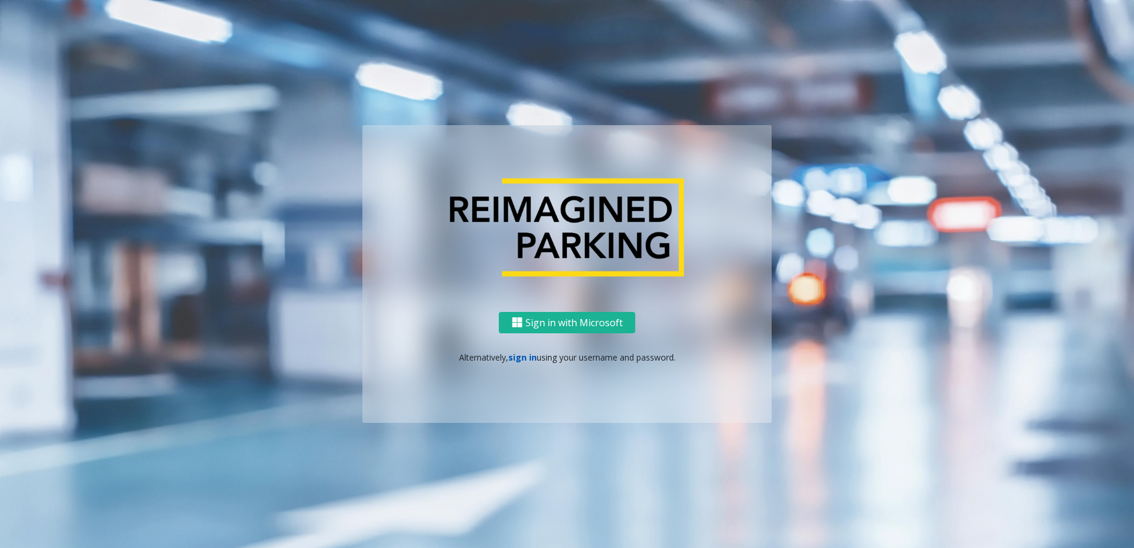
click at [524, 358] on link "sign in" at bounding box center [522, 357] width 28 height 11
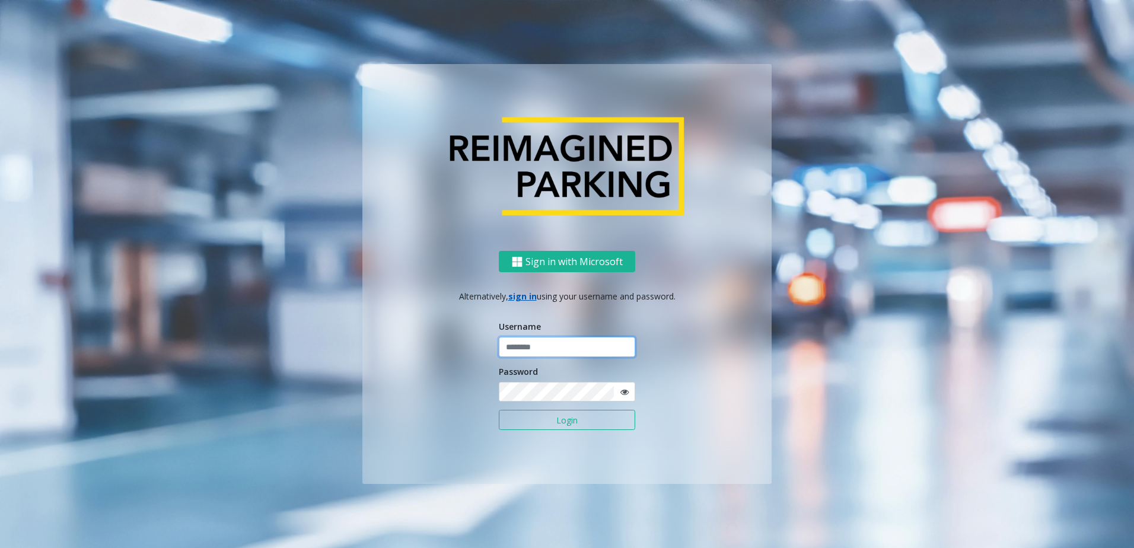
type input "******"
click at [556, 418] on button "Login" at bounding box center [567, 420] width 136 height 20
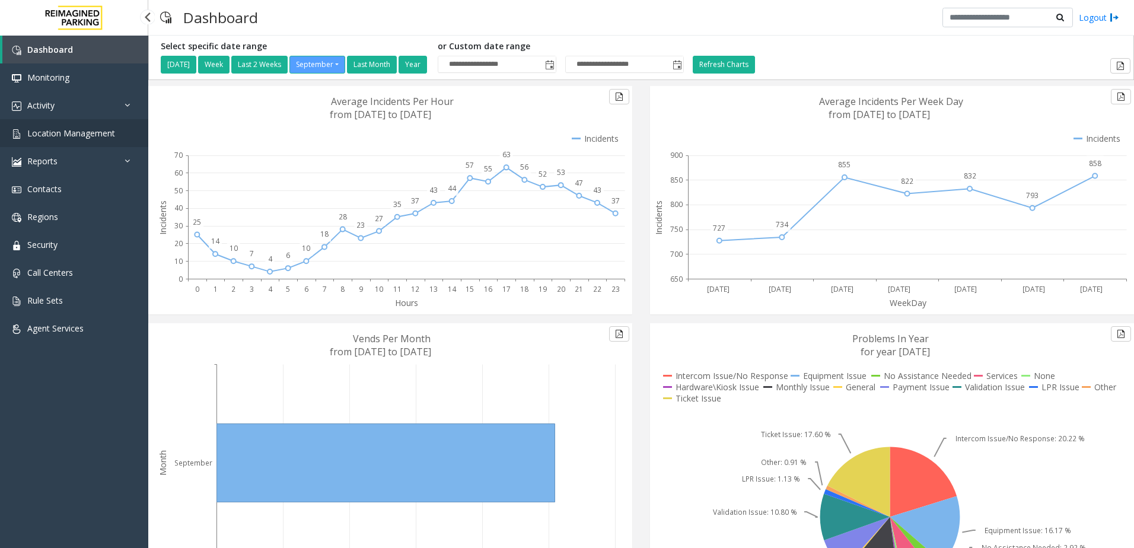
click at [74, 133] on span "Location Management" at bounding box center [71, 133] width 88 height 11
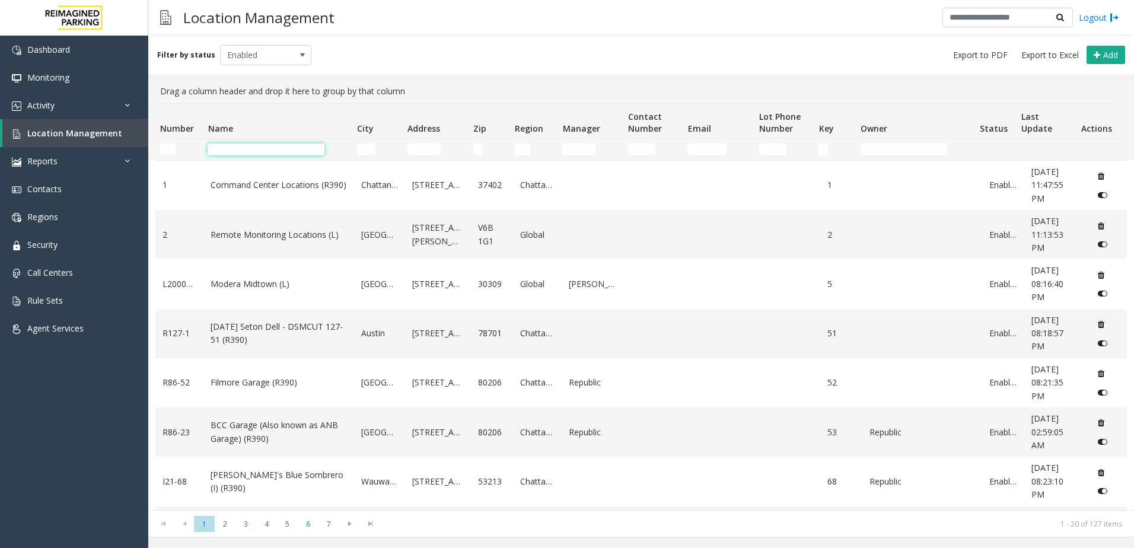
click at [247, 154] on input "Name Filter" at bounding box center [266, 150] width 117 height 12
type input "***"
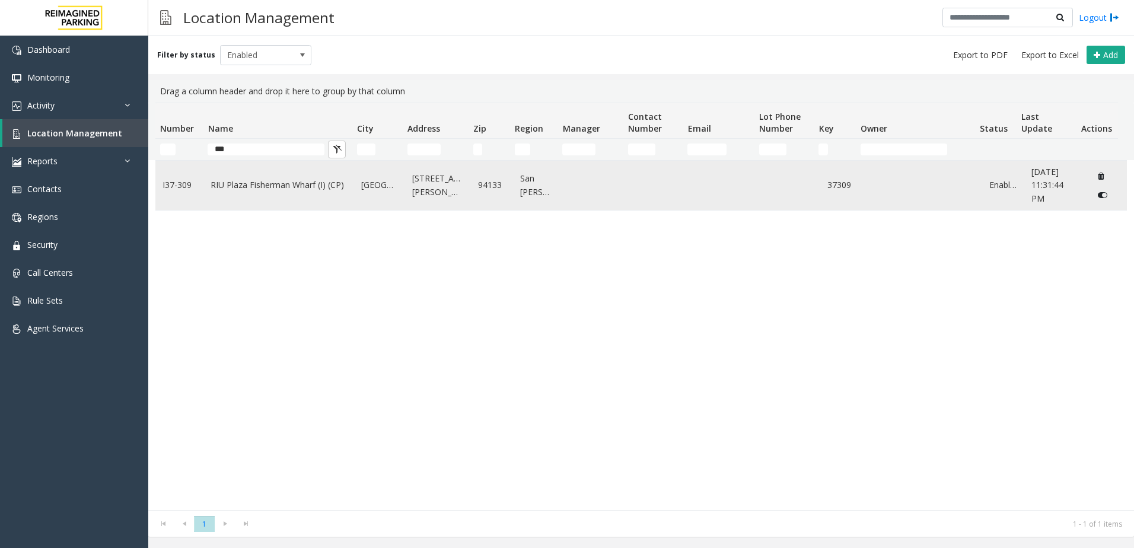
click at [253, 185] on link "RIU Plaza Fisherman Wharf (I) (CP)" at bounding box center [279, 185] width 136 height 13
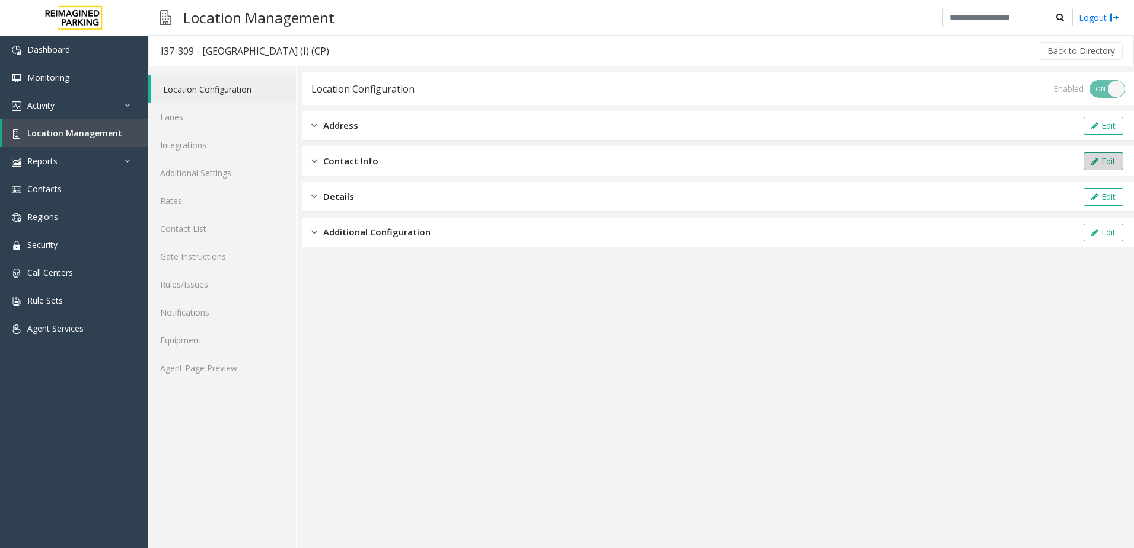
click at [1110, 167] on button "Edit" at bounding box center [1104, 161] width 40 height 18
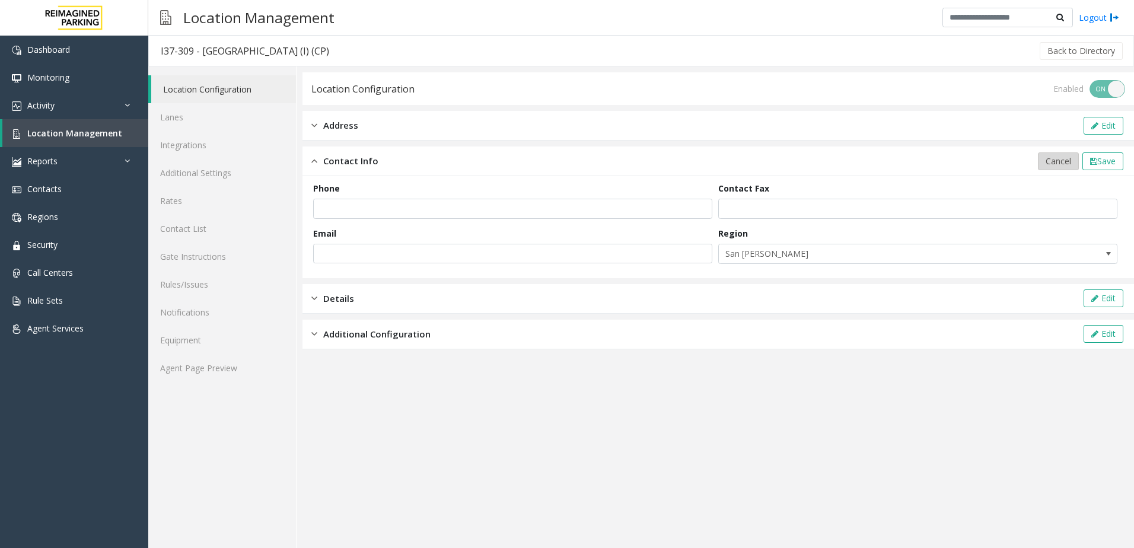
click at [1062, 164] on span "Cancel" at bounding box center [1059, 160] width 26 height 11
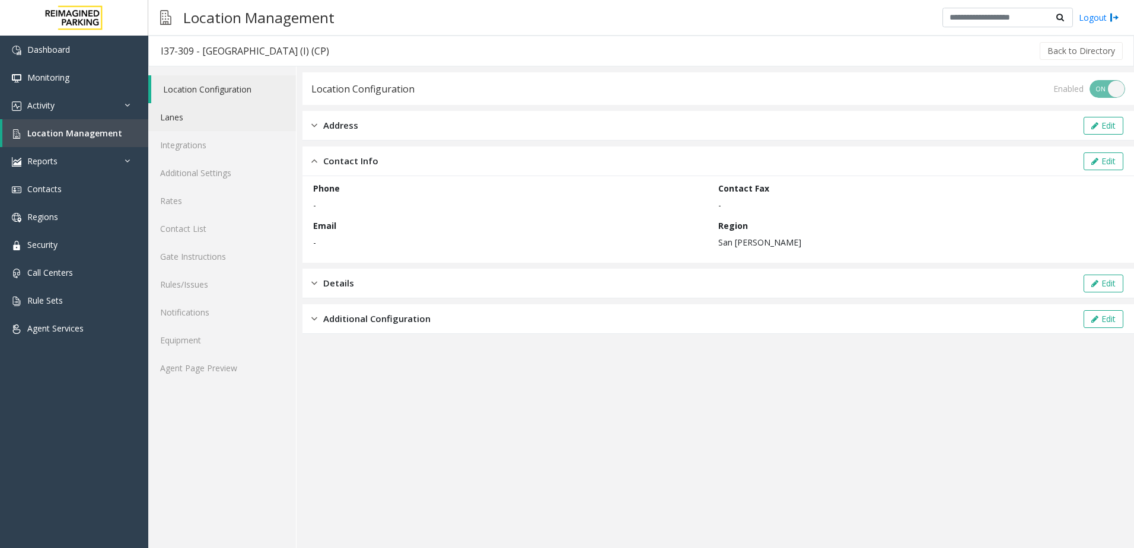
click at [206, 123] on link "Lanes" at bounding box center [222, 117] width 148 height 28
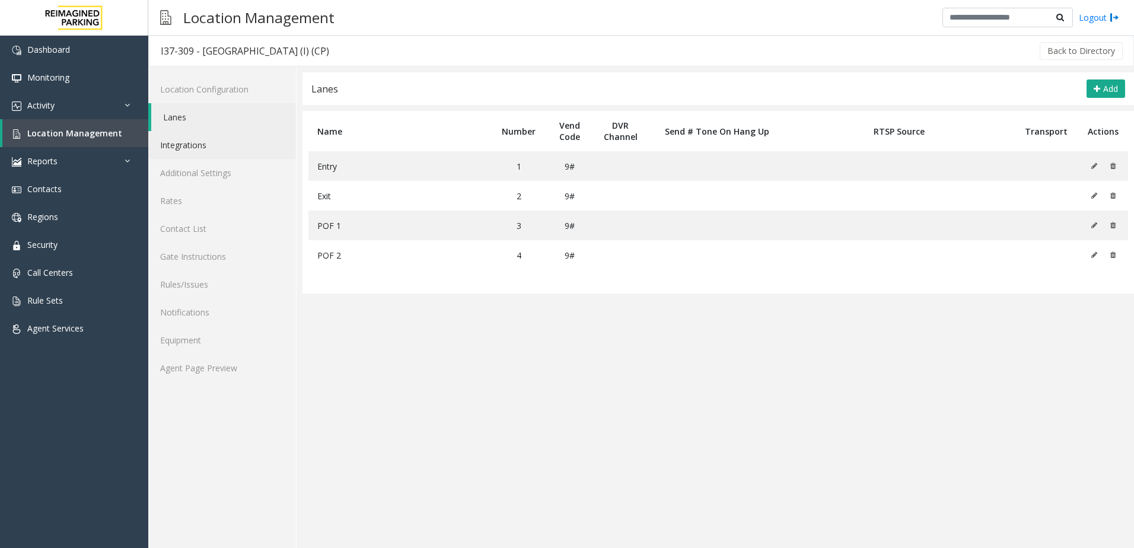
click at [204, 145] on link "Integrations" at bounding box center [222, 145] width 148 height 28
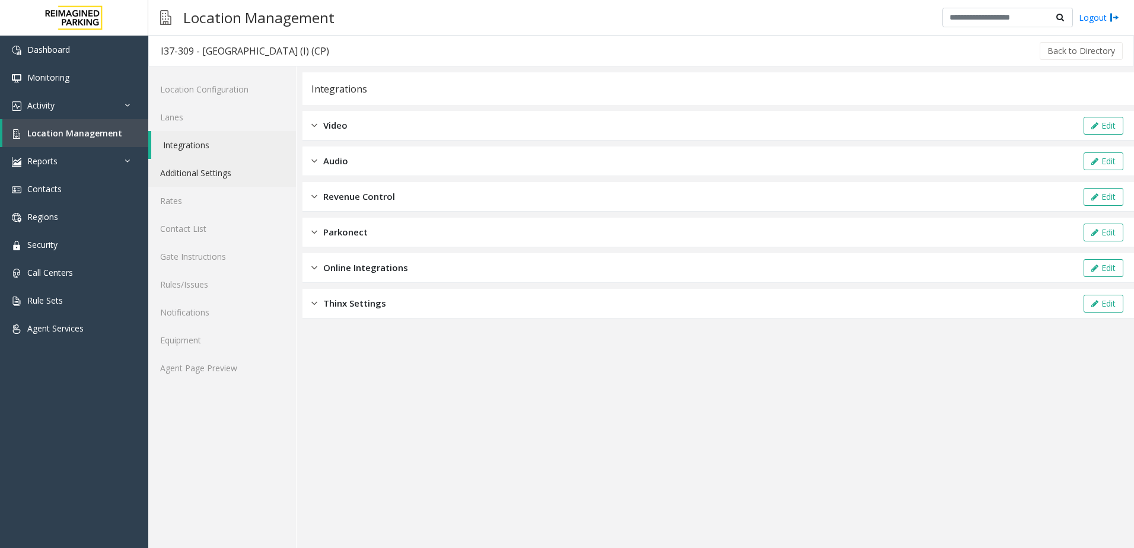
click at [202, 165] on link "Additional Settings" at bounding box center [222, 173] width 148 height 28
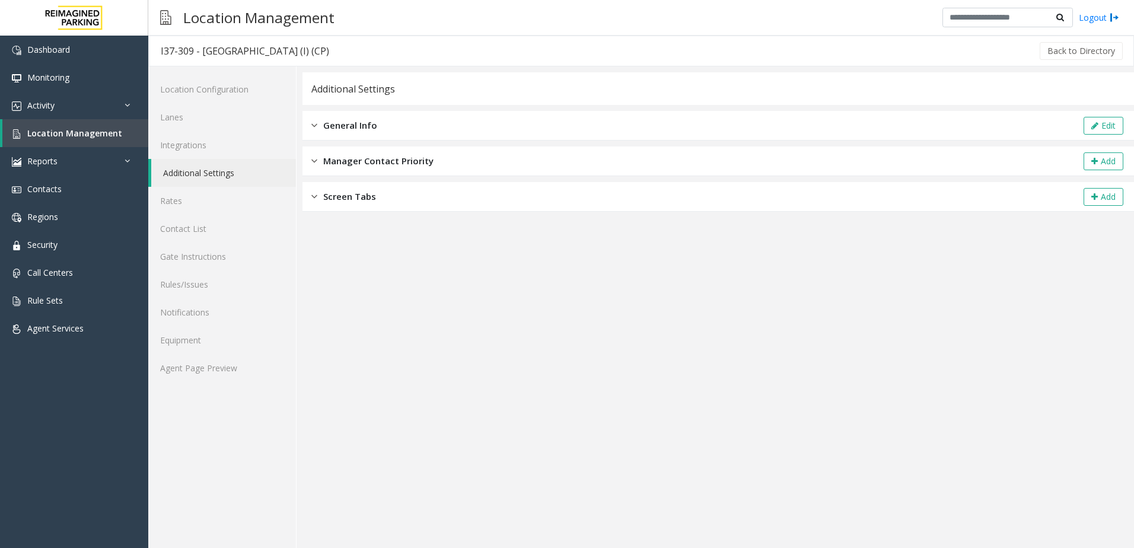
click at [365, 163] on span "Manager Contact Priority" at bounding box center [378, 161] width 110 height 14
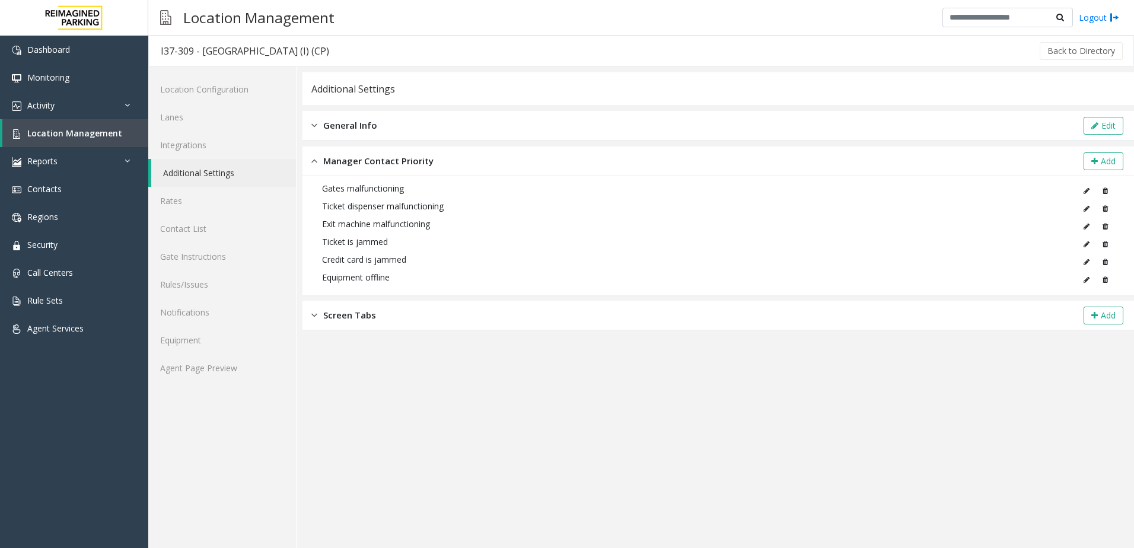
click at [361, 125] on span "General Info" at bounding box center [350, 126] width 54 height 14
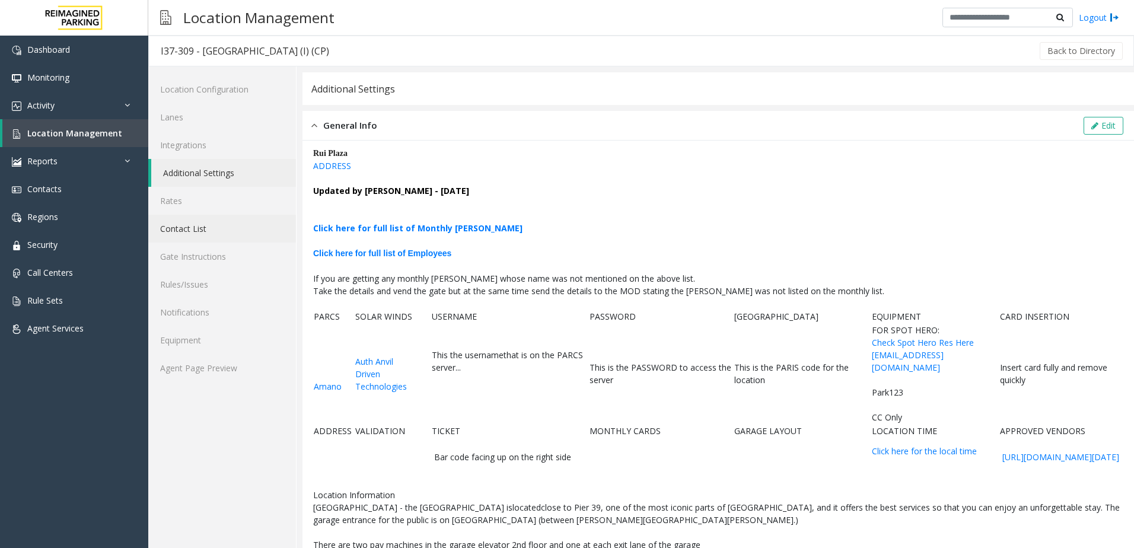
click at [197, 238] on link "Contact List" at bounding box center [222, 229] width 148 height 28
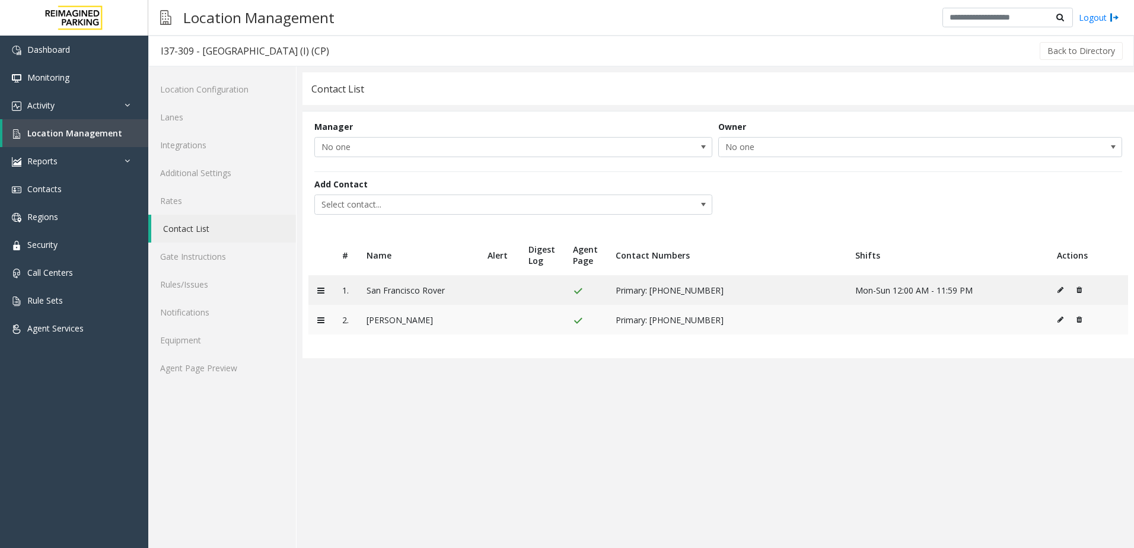
click at [1059, 321] on icon at bounding box center [1061, 319] width 6 height 7
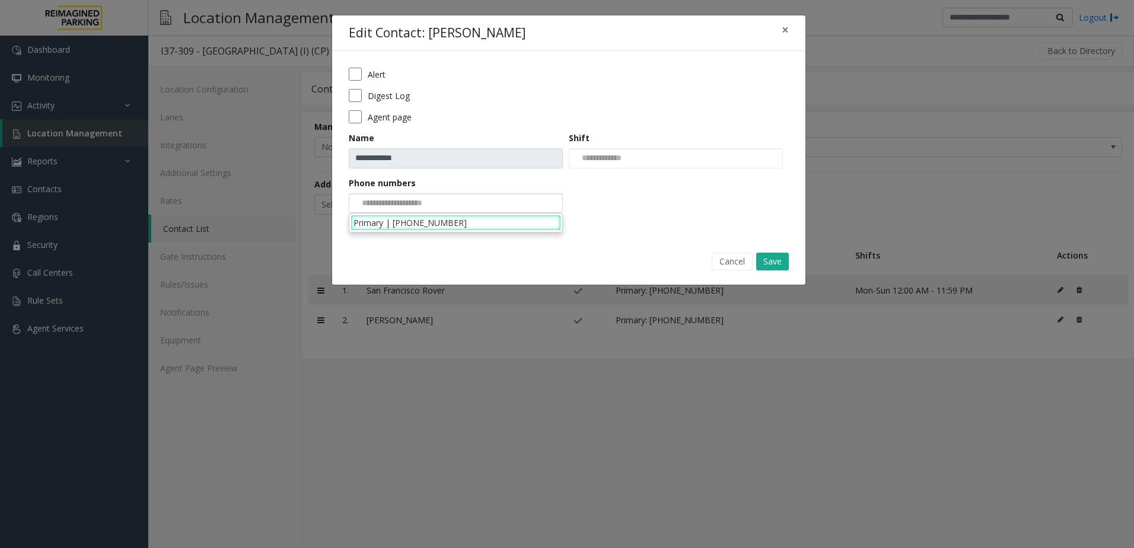
click at [457, 202] on div at bounding box center [456, 203] width 214 height 20
click at [419, 159] on input "**********" at bounding box center [456, 158] width 214 height 20
click at [776, 259] on button "Save" at bounding box center [772, 262] width 33 height 18
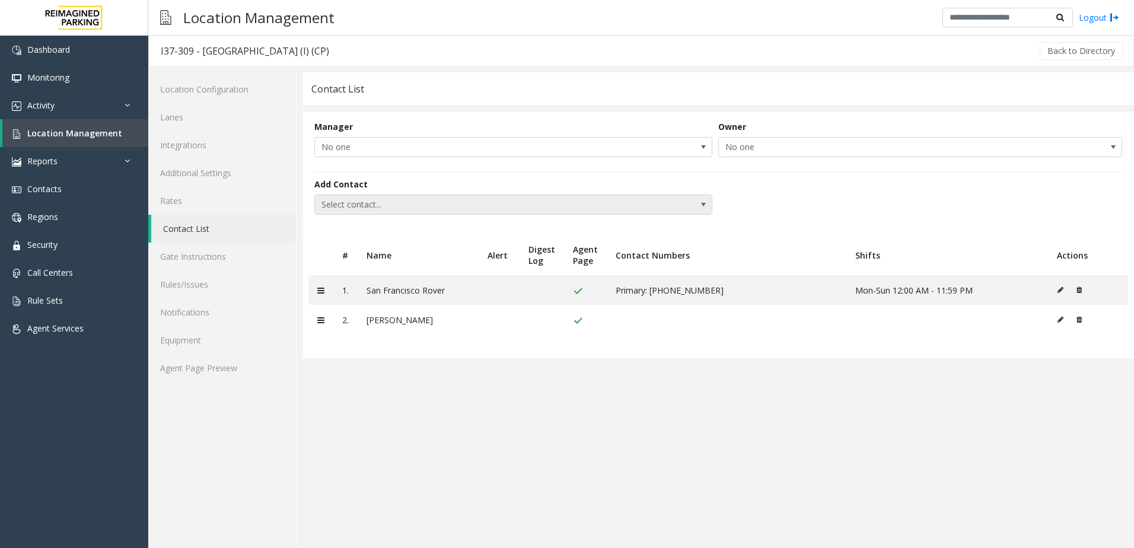
click at [701, 203] on span at bounding box center [703, 204] width 9 height 9
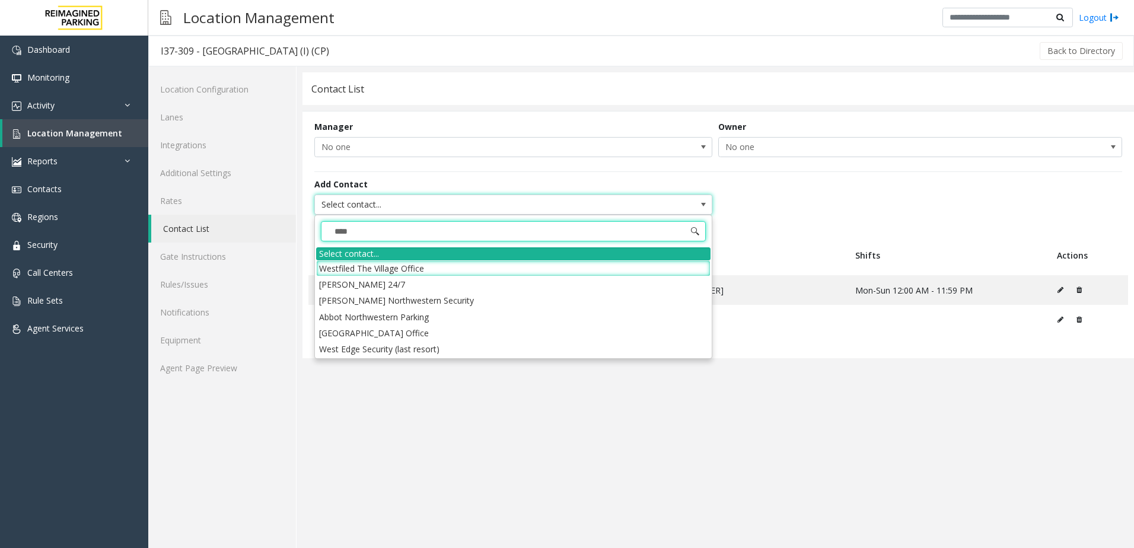
type input "***"
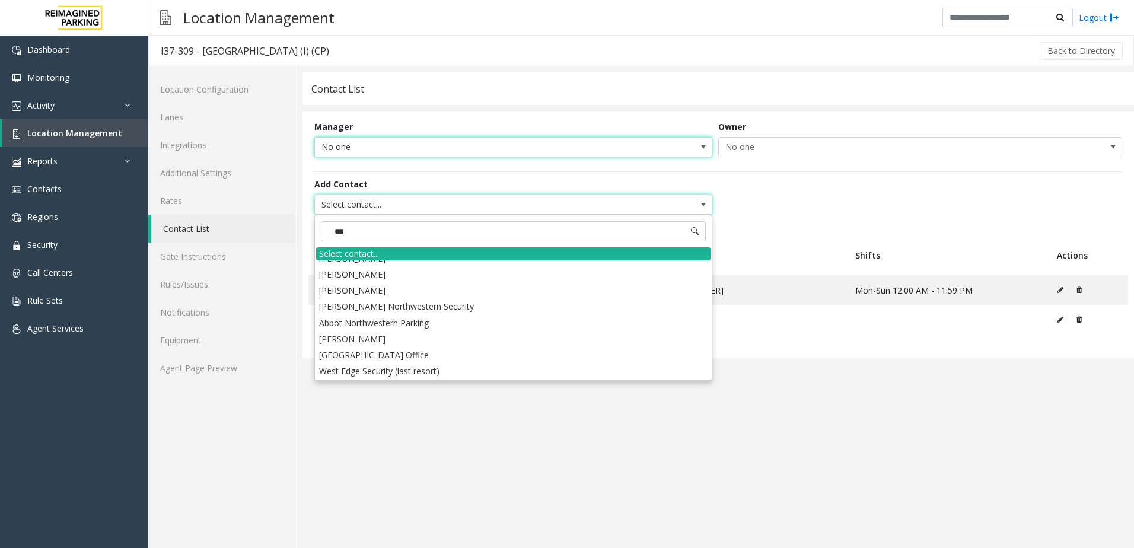
click at [521, 151] on span "No one" at bounding box center [473, 147] width 317 height 19
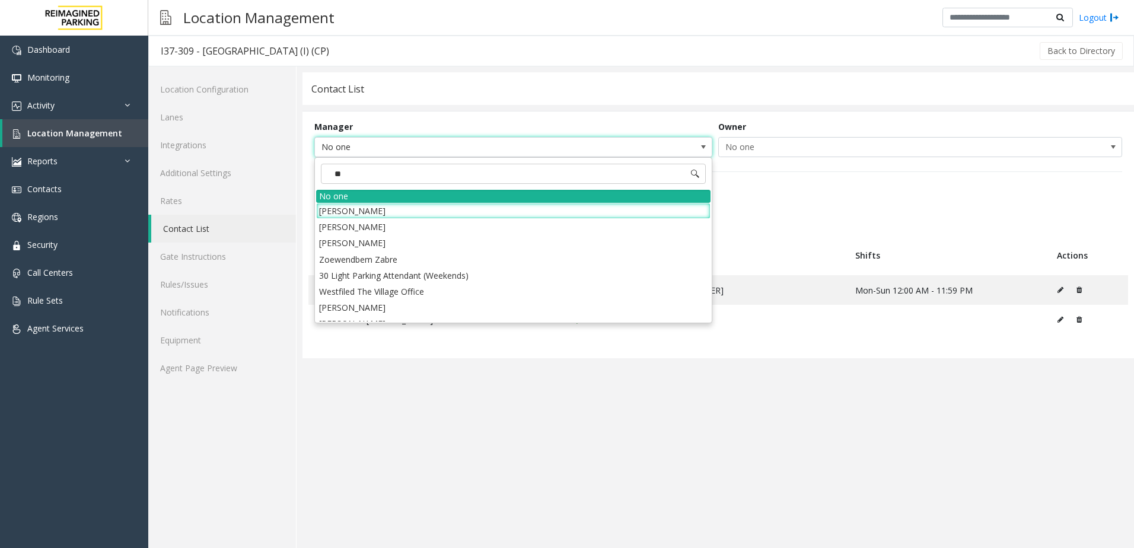
type input "*"
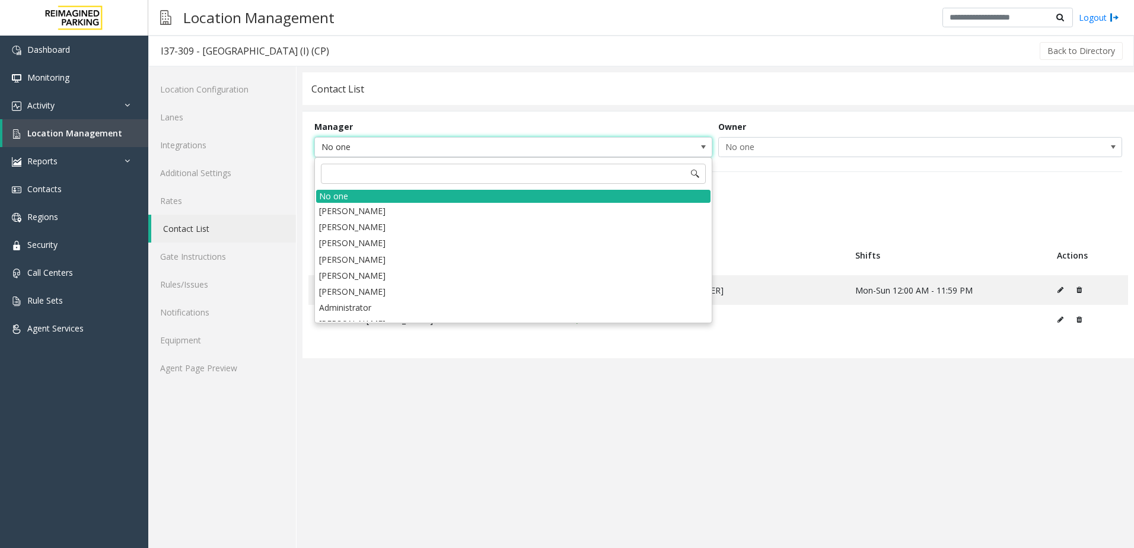
click at [807, 185] on div "Add Contact Select contact..." at bounding box center [718, 197] width 808 height 52
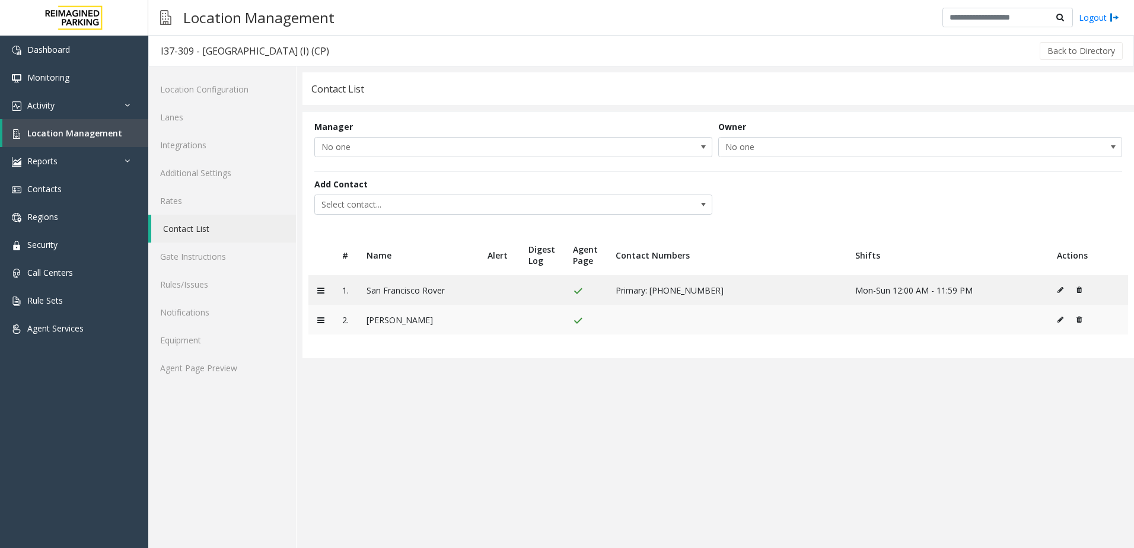
click at [1077, 319] on icon at bounding box center [1079, 319] width 5 height 7
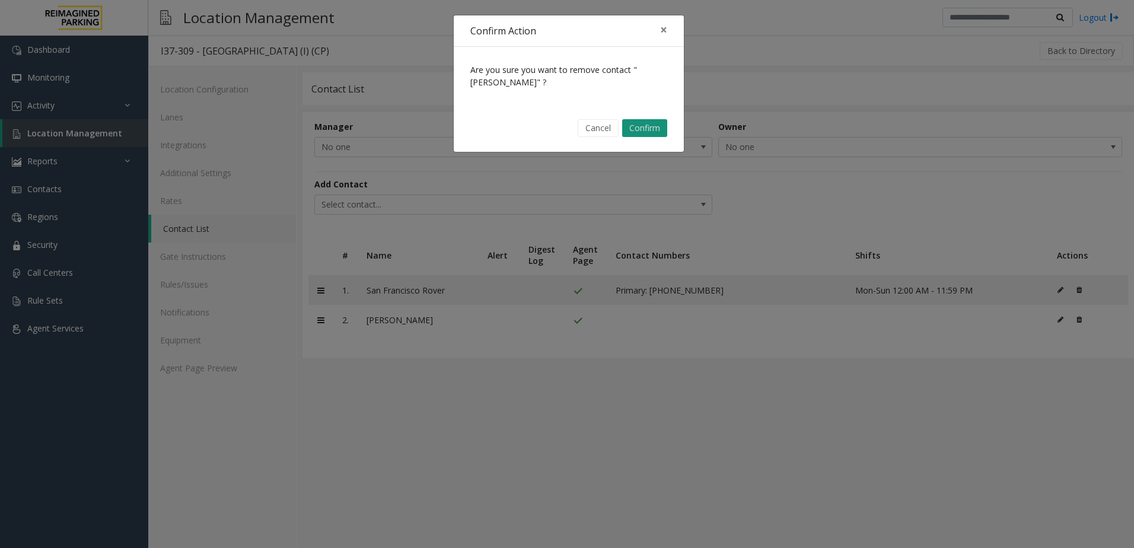
click at [647, 127] on button "Confirm" at bounding box center [644, 128] width 45 height 18
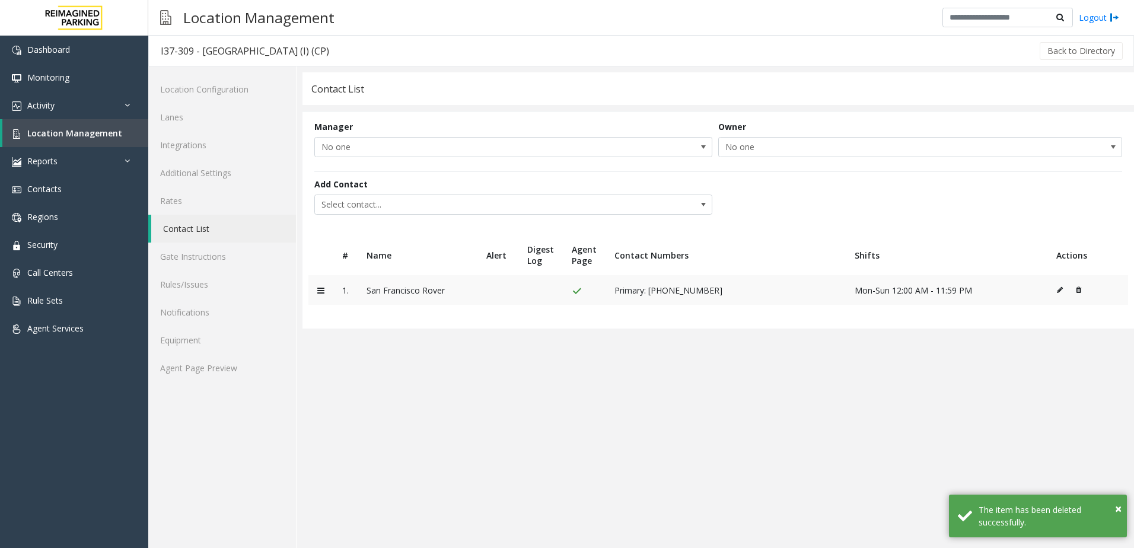
click at [1059, 290] on icon at bounding box center [1060, 289] width 6 height 7
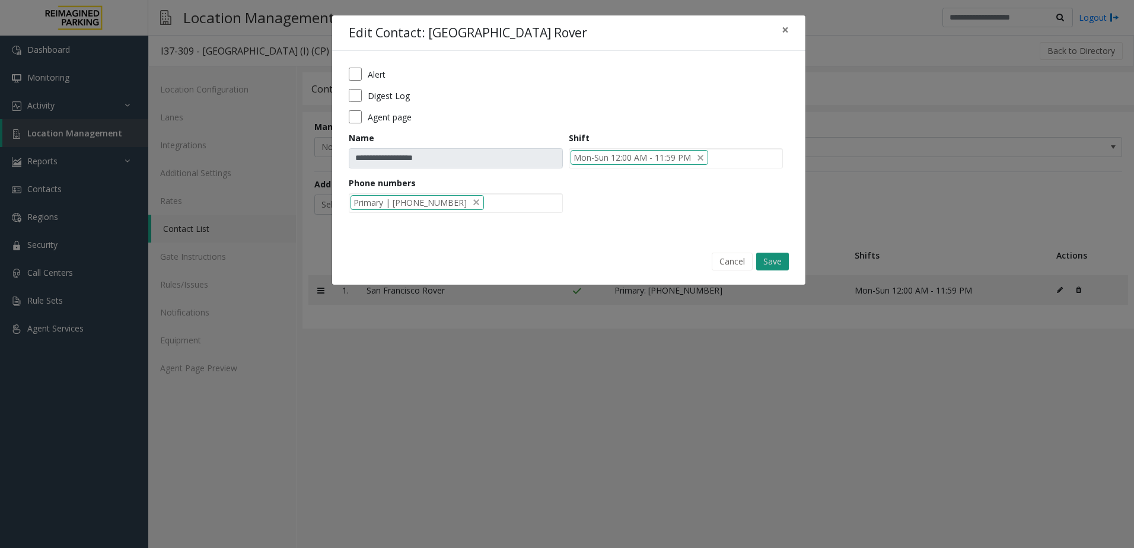
click at [767, 260] on button "Save" at bounding box center [772, 262] width 33 height 18
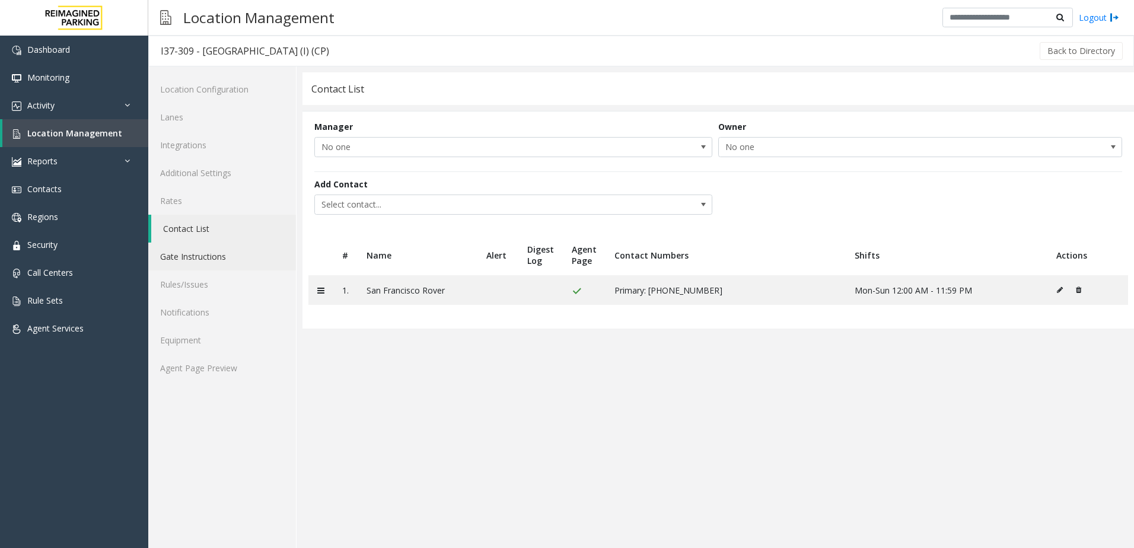
click at [227, 253] on link "Gate Instructions" at bounding box center [222, 257] width 148 height 28
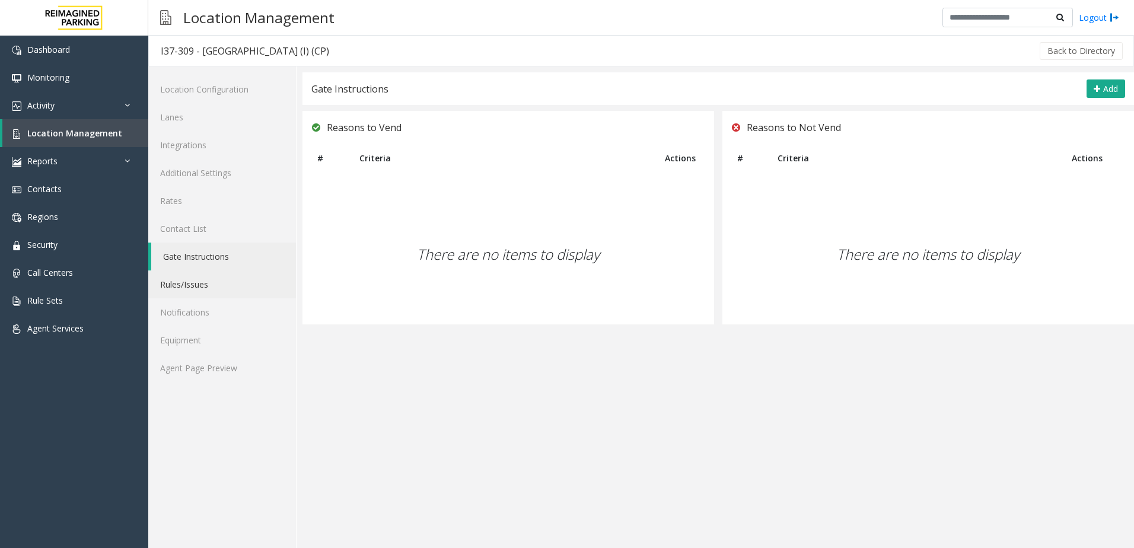
click at [198, 285] on link "Rules/Issues" at bounding box center [222, 284] width 148 height 28
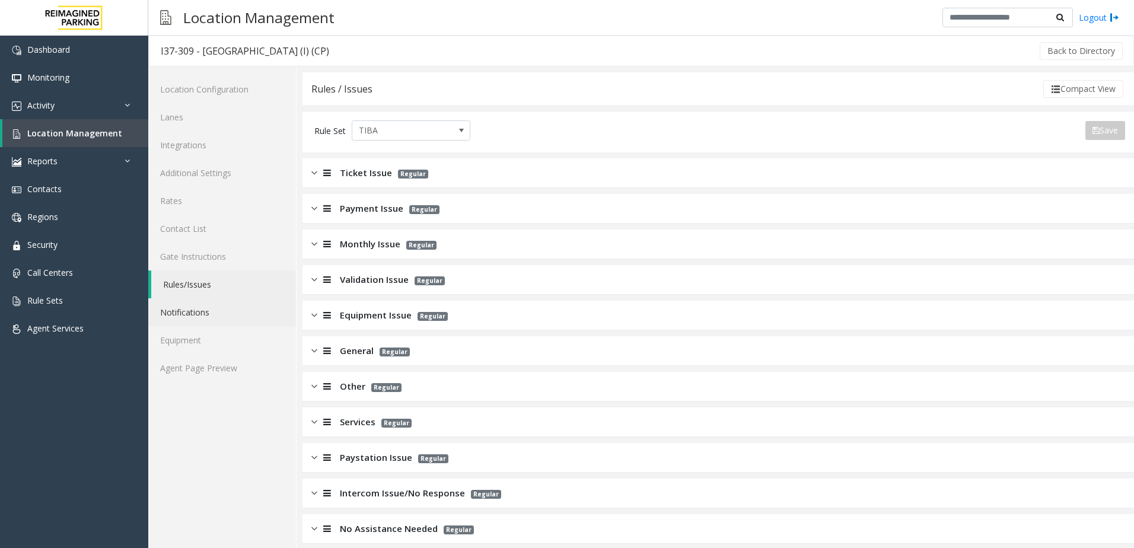
click at [196, 303] on link "Notifications" at bounding box center [222, 312] width 148 height 28
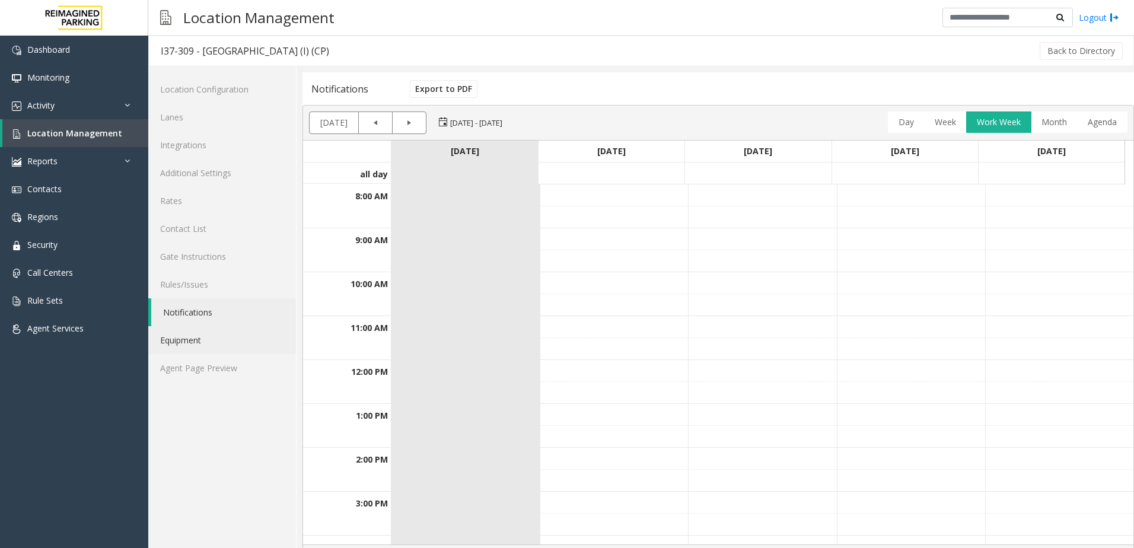
click at [196, 330] on link "Equipment" at bounding box center [222, 340] width 148 height 28
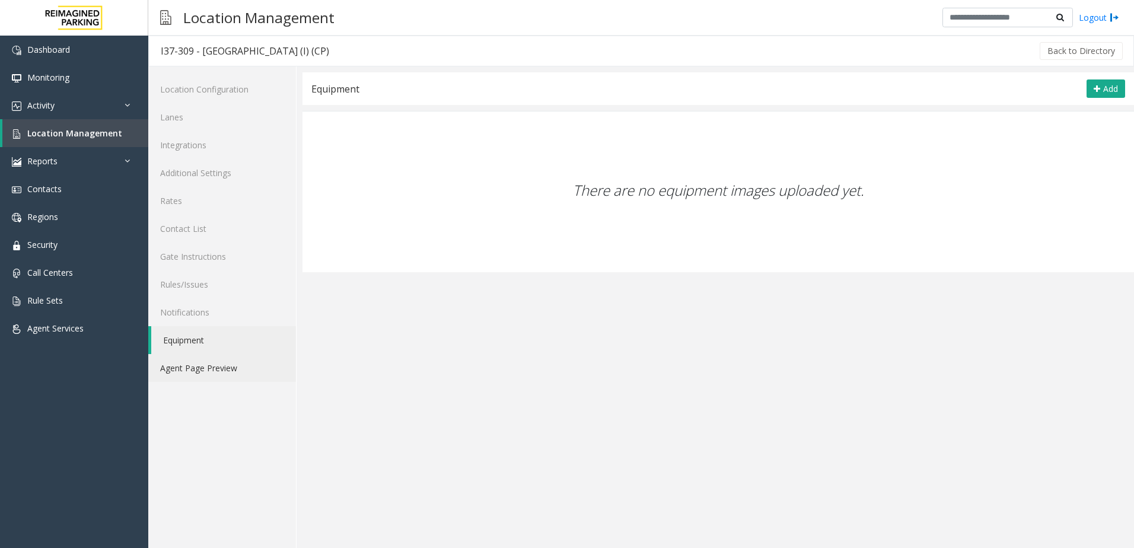
click at [199, 364] on link "Agent Page Preview" at bounding box center [222, 368] width 148 height 28
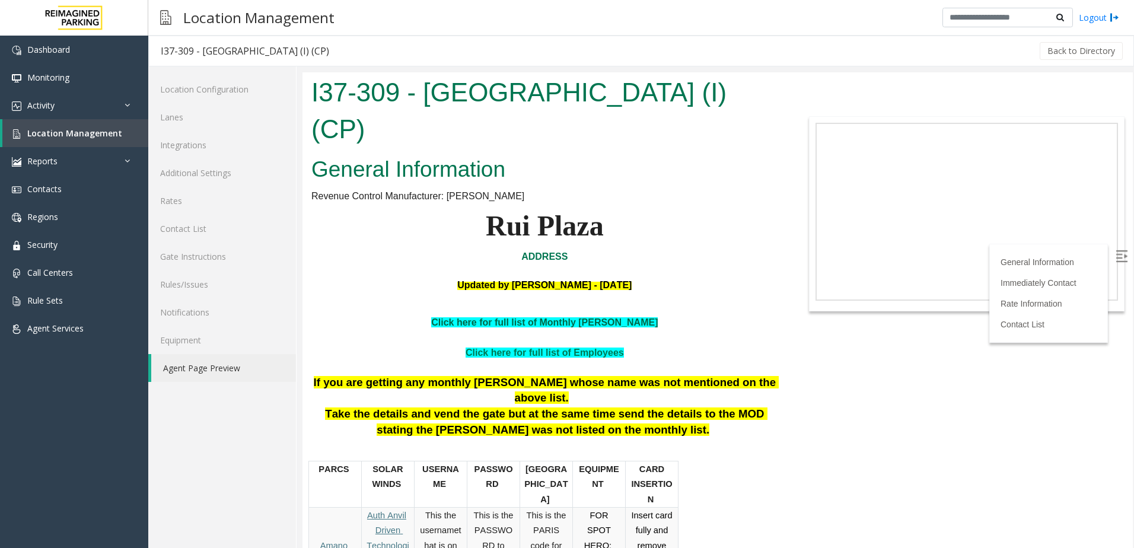
click at [542, 322] on link "Click here for full list of Monthly [PERSON_NAME]" at bounding box center [544, 322] width 227 height 10
click at [58, 272] on span "Call Centers" at bounding box center [50, 272] width 46 height 11
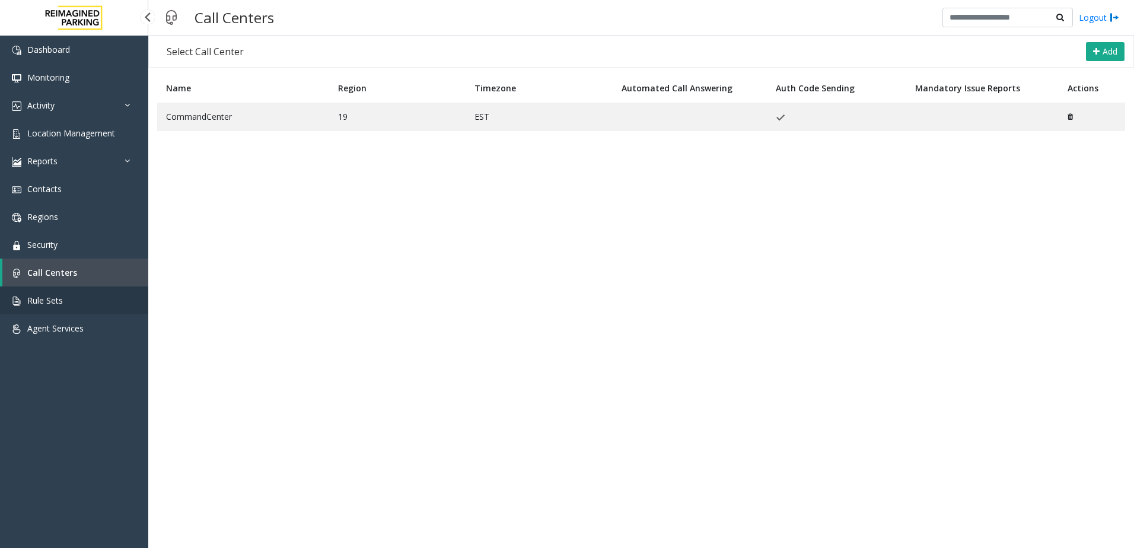
click at [62, 300] on span "Rule Sets" at bounding box center [45, 300] width 36 height 11
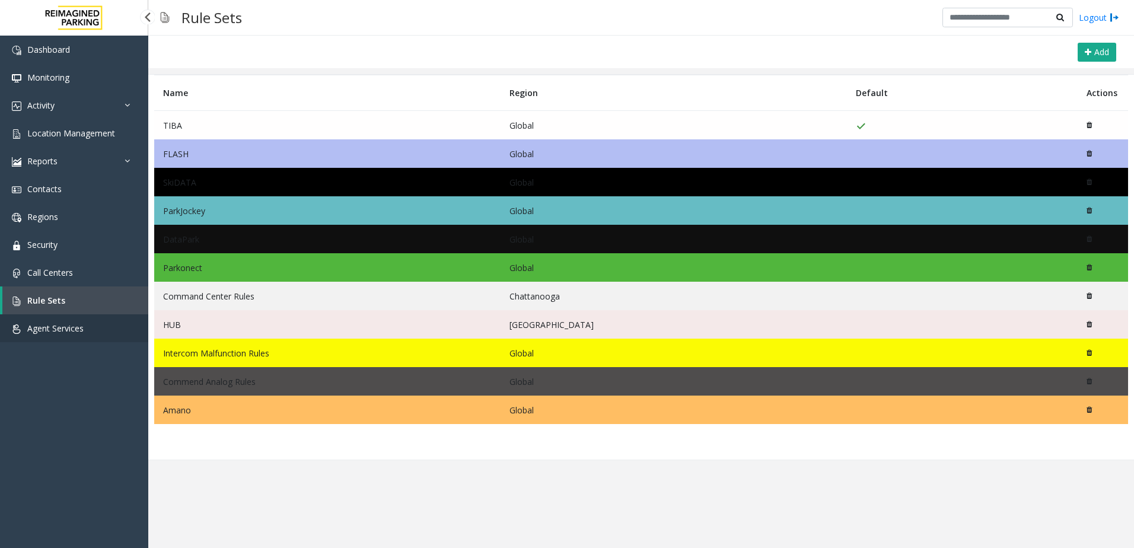
click at [57, 323] on span "Agent Services" at bounding box center [55, 328] width 56 height 11
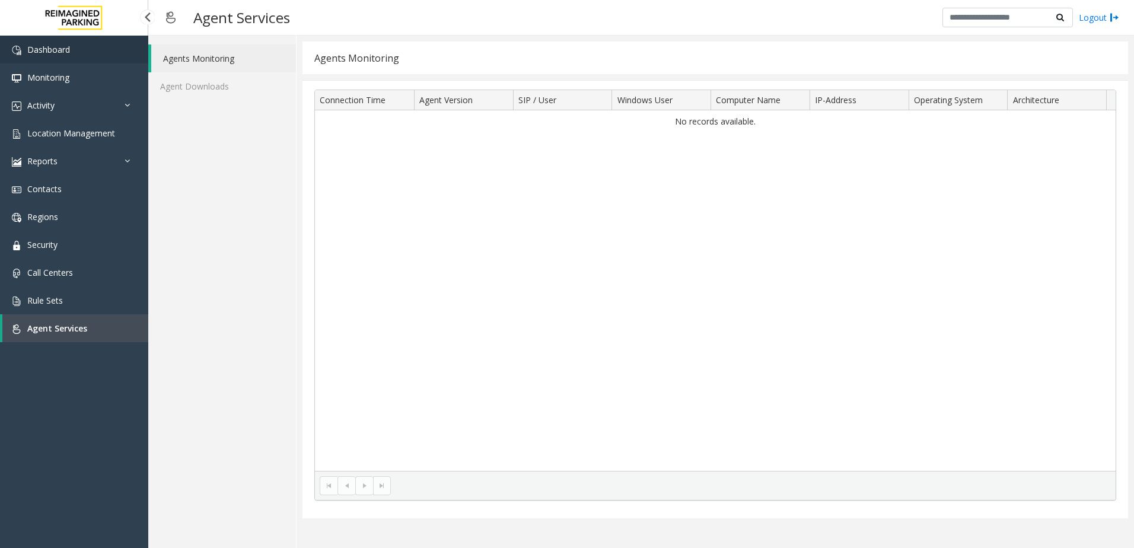
click at [66, 50] on span "Dashboard" at bounding box center [48, 49] width 43 height 11
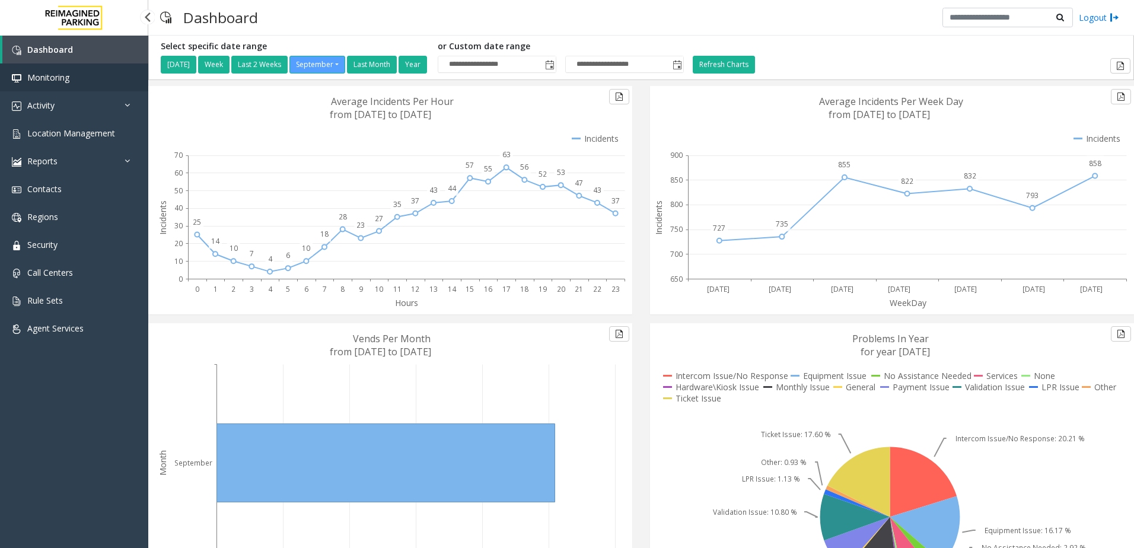
click at [62, 77] on span "Monitoring" at bounding box center [48, 77] width 42 height 11
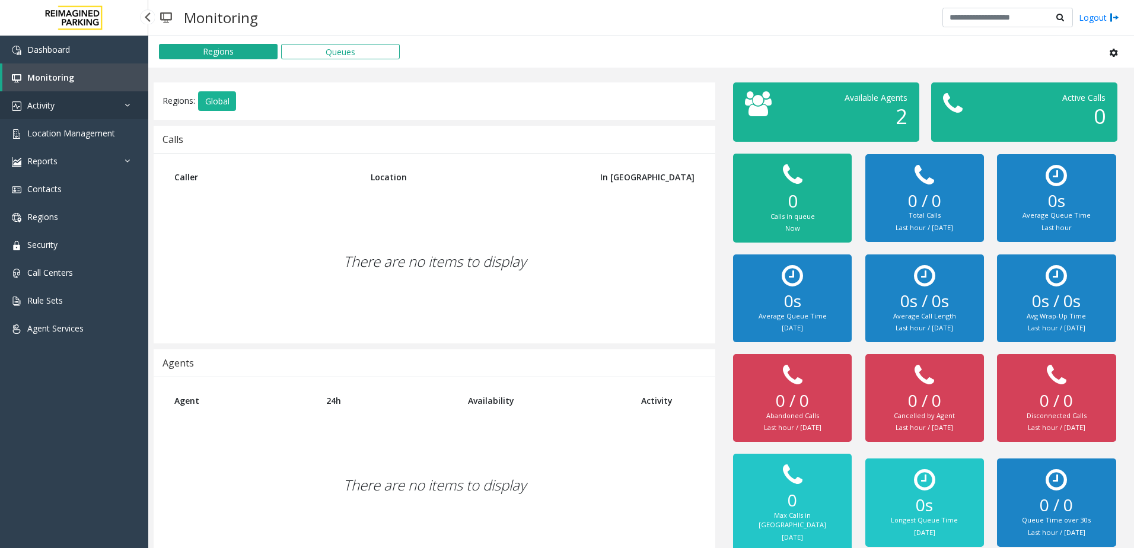
click at [63, 101] on link "Activity" at bounding box center [74, 105] width 148 height 28
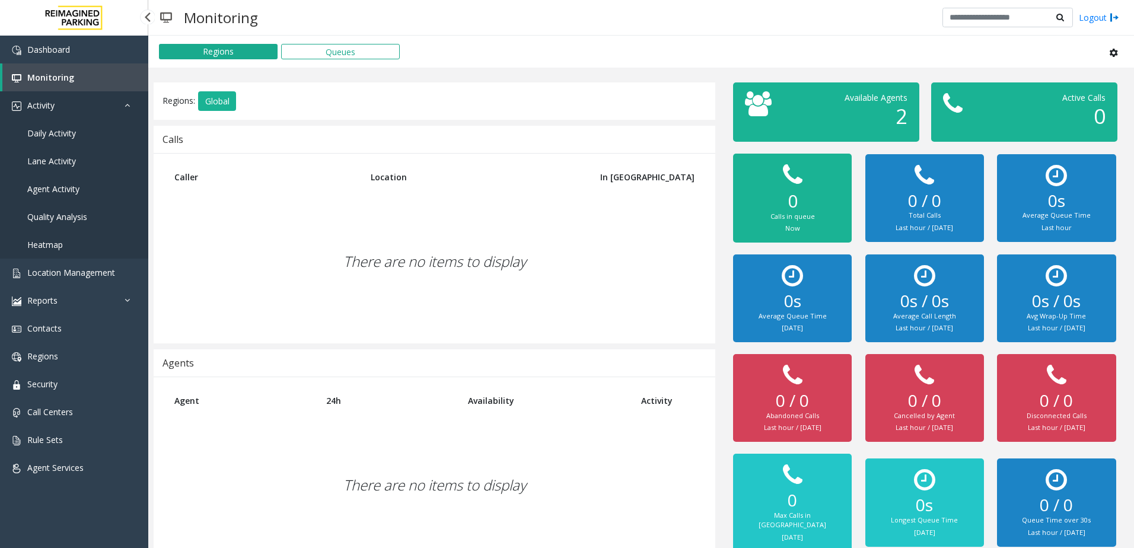
click at [63, 101] on link "Activity" at bounding box center [74, 105] width 148 height 28
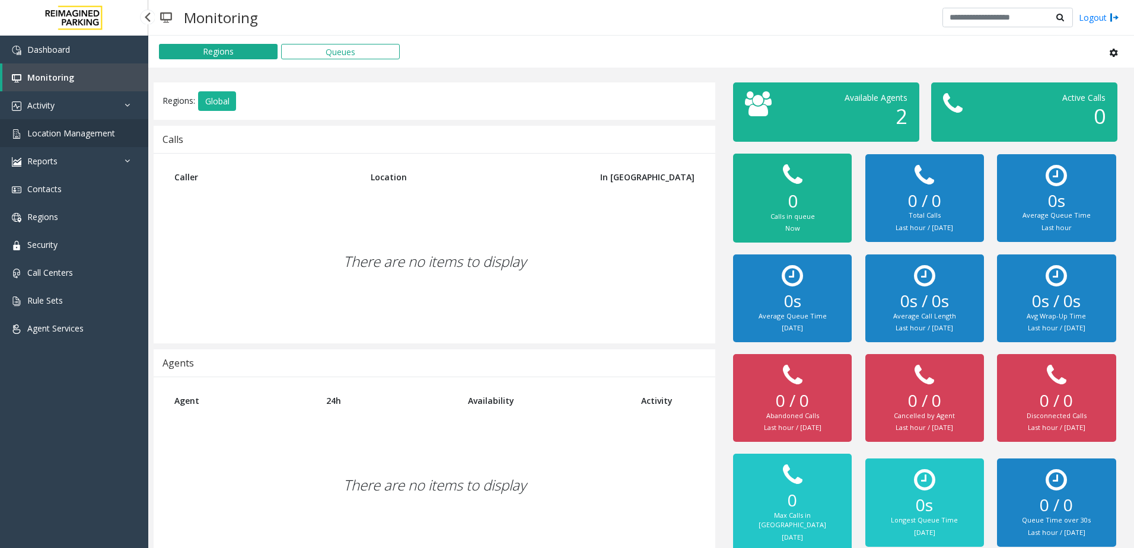
click at [60, 128] on span "Location Management" at bounding box center [71, 133] width 88 height 11
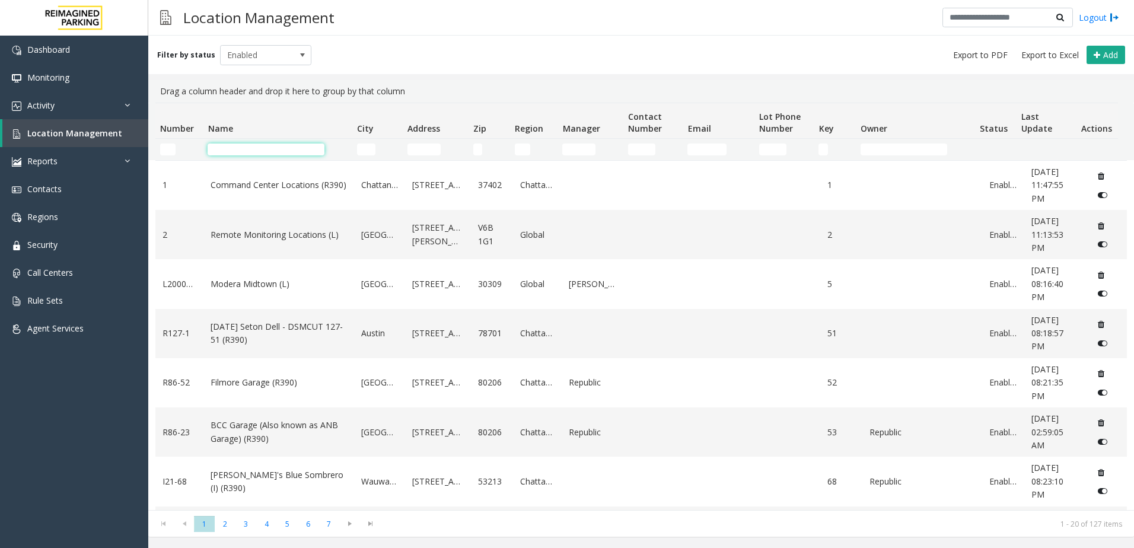
click at [238, 147] on input "Name Filter" at bounding box center [266, 150] width 117 height 12
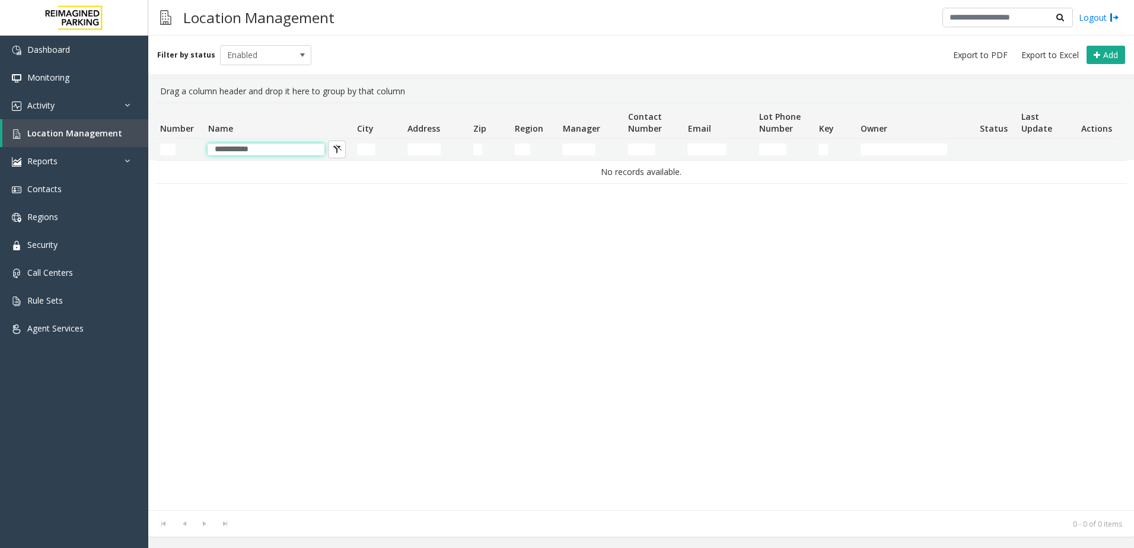
drag, startPoint x: 271, startPoint y: 147, endPoint x: 169, endPoint y: 158, distance: 102.6
click at [169, 158] on tr "**********" at bounding box center [636, 149] width 963 height 21
type input "*"
